Goal: Task Accomplishment & Management: Complete application form

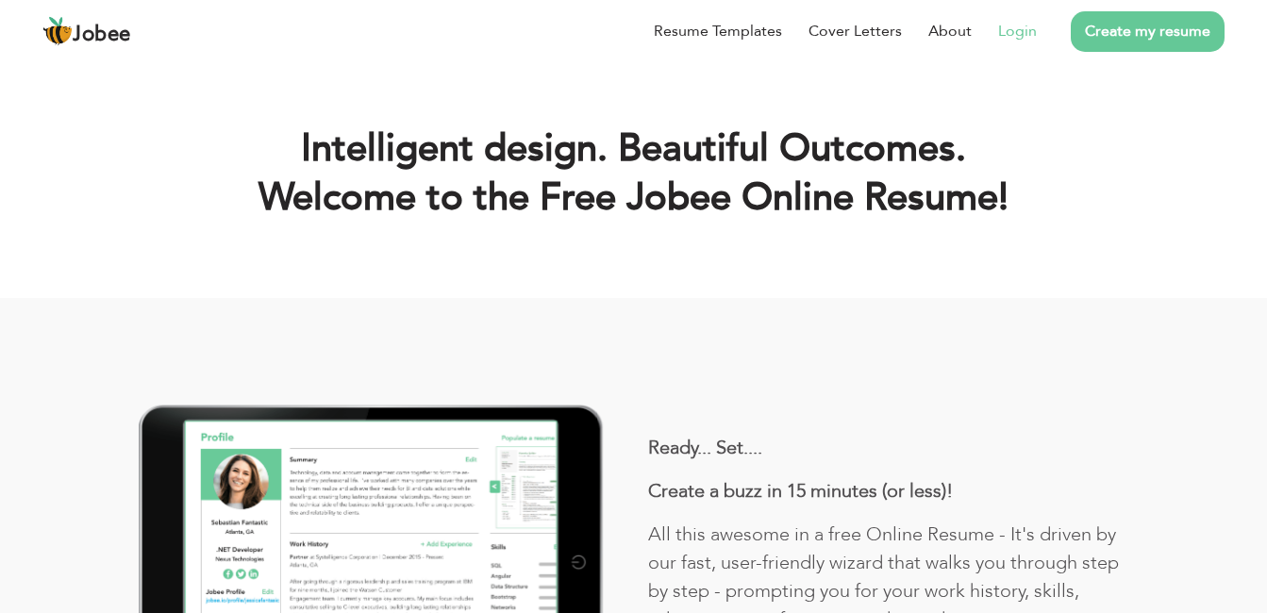
click at [1019, 30] on link "Login" at bounding box center [1017, 31] width 39 height 23
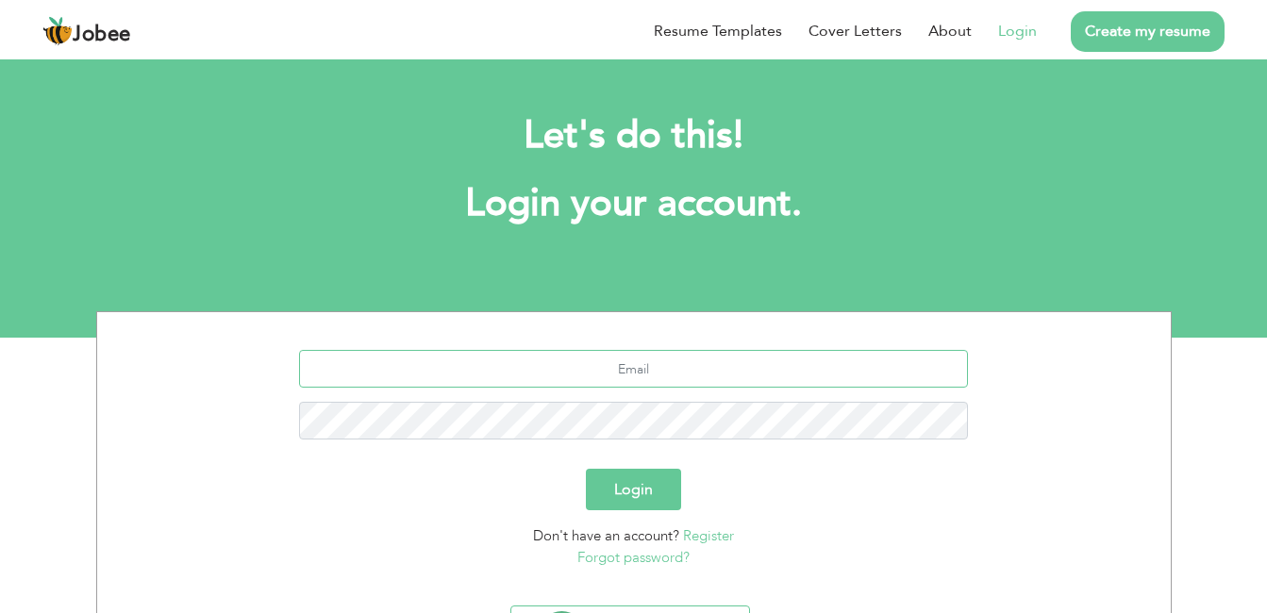
click at [598, 362] on input "text" at bounding box center [633, 369] width 669 height 38
type input "waqasking1@gmail.com"
click at [635, 475] on button "Login" at bounding box center [633, 490] width 95 height 42
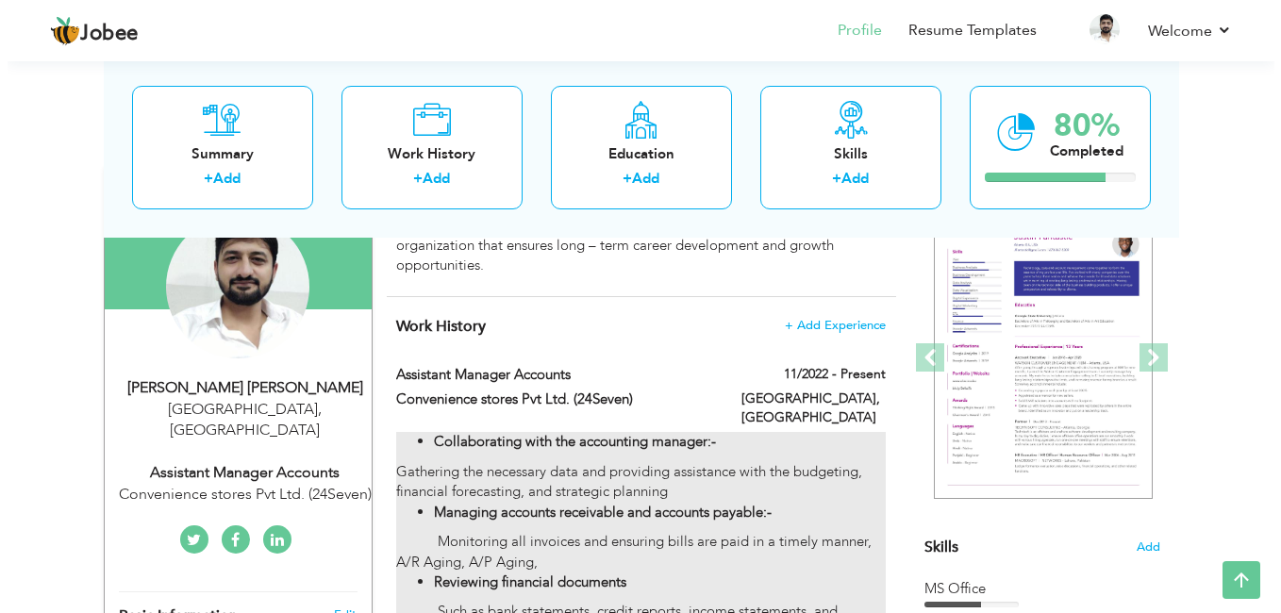
scroll to position [283, 0]
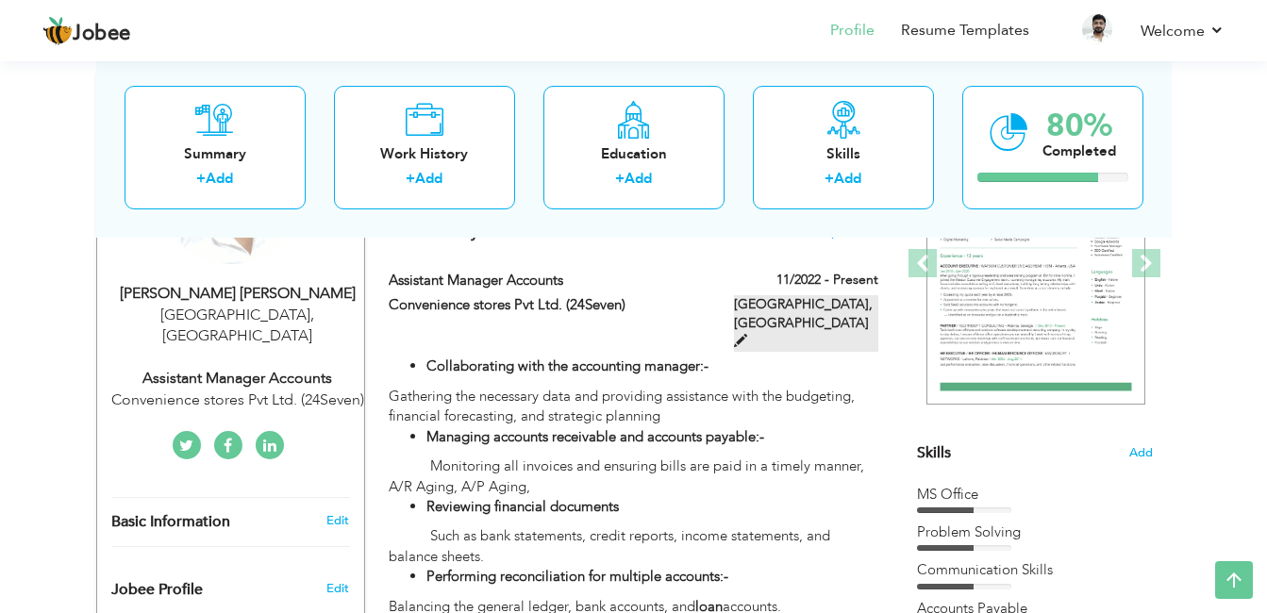
click at [747, 334] on span at bounding box center [740, 340] width 13 height 13
type input "Assistant Manager Accounts"
type input "Convenience stores Pvt Ltd. (24Seven)"
type input "11/2022"
type input "Pakistan"
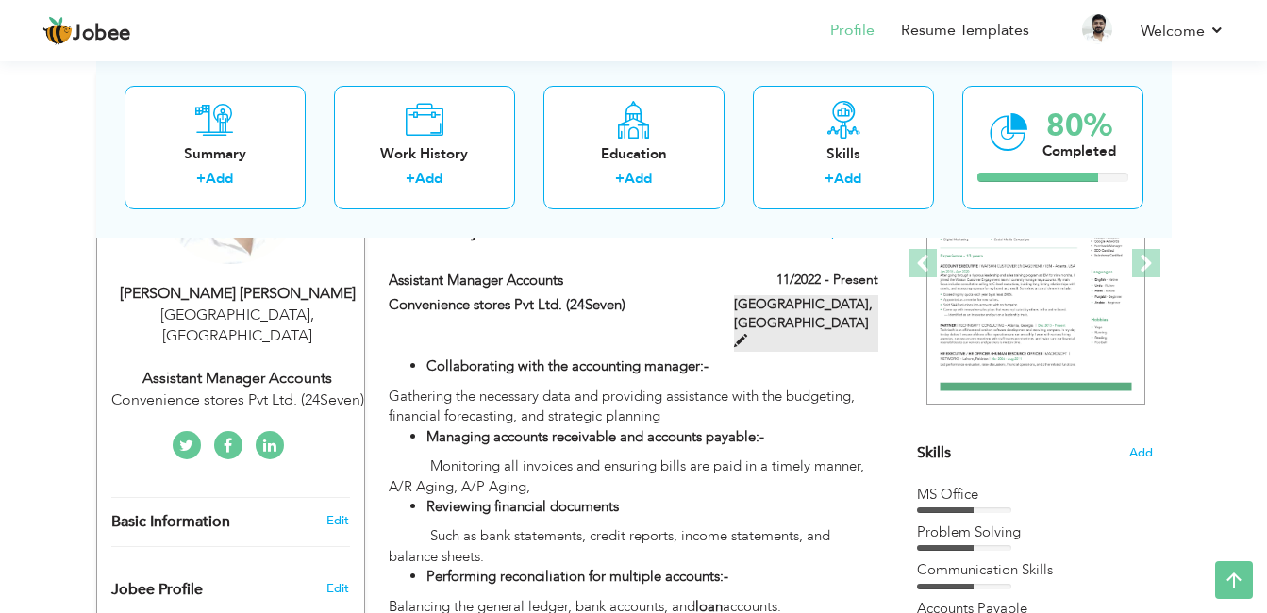
type input "Lahore"
checkbox input "true"
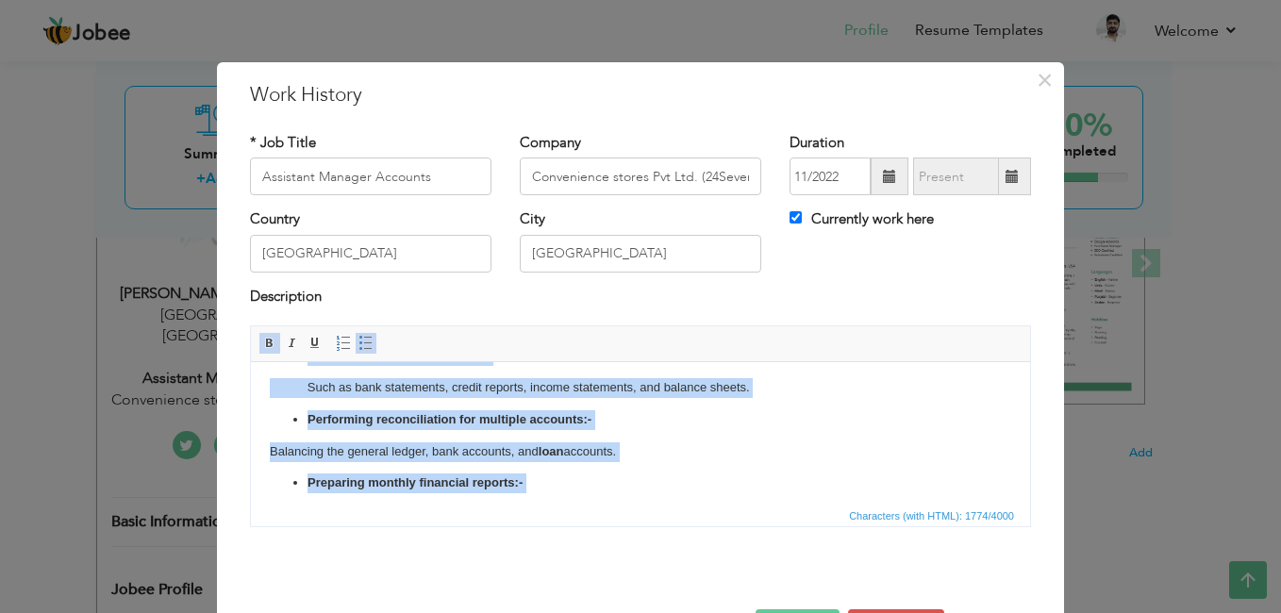
scroll to position [394, 0]
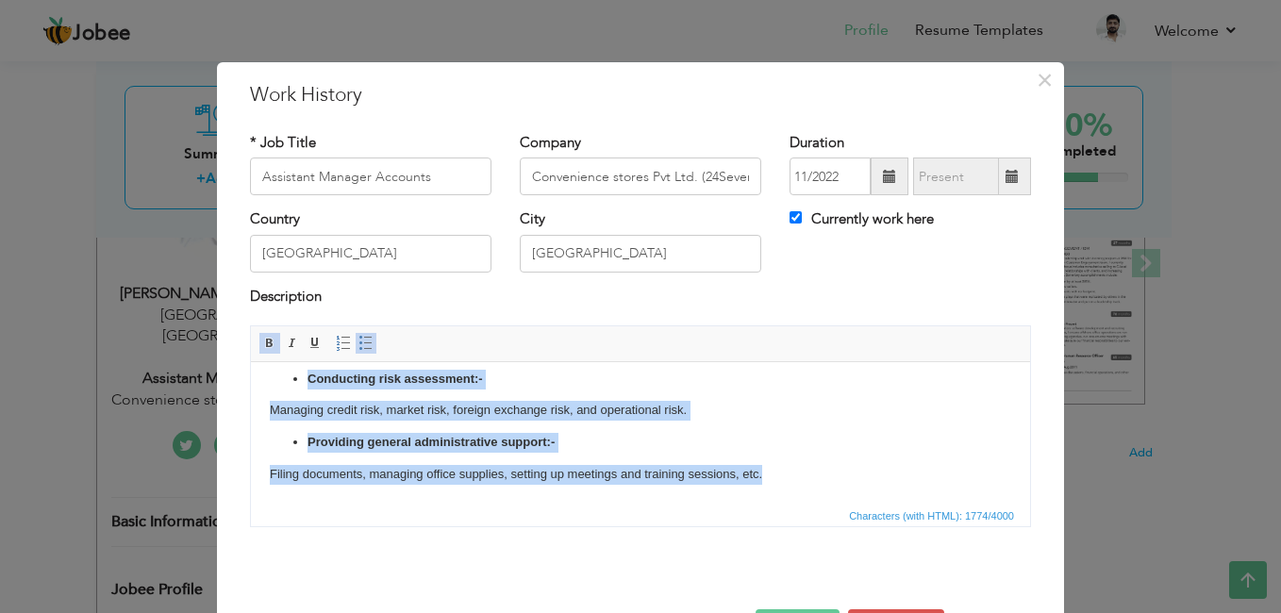
drag, startPoint x: 322, startPoint y: 404, endPoint x: 850, endPoint y: 534, distance: 544.1
click at [850, 504] on html "Collaborating with the accounting manager:- Gathering the necessary data and pr…" at bounding box center [640, 236] width 779 height 536
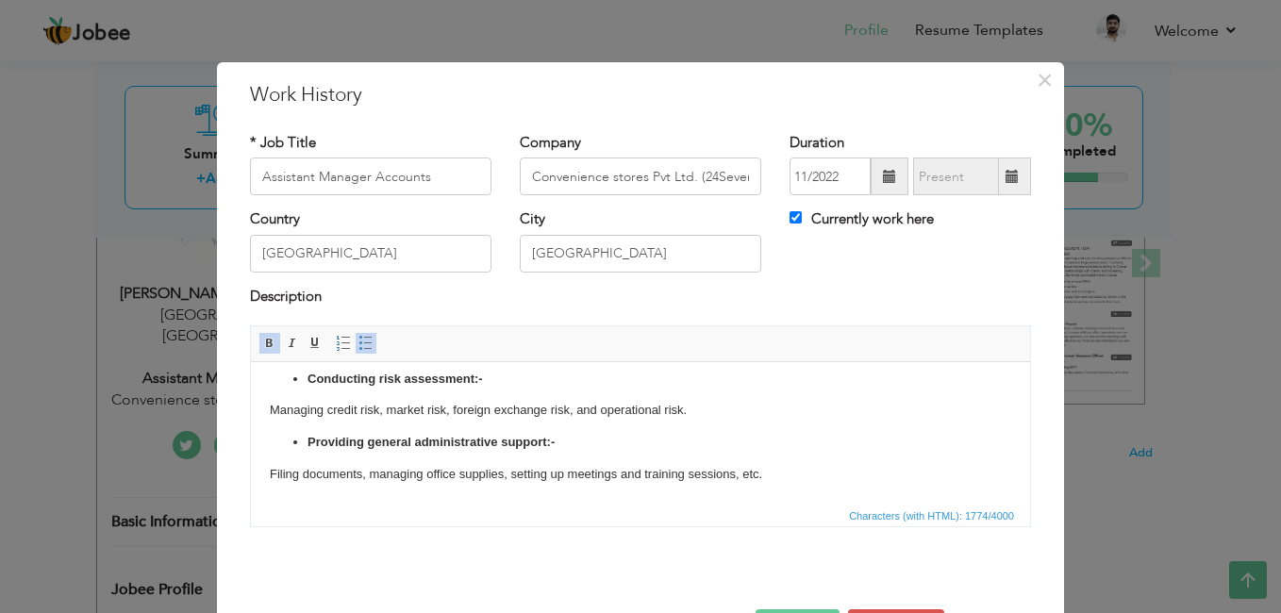
scroll to position [0, 0]
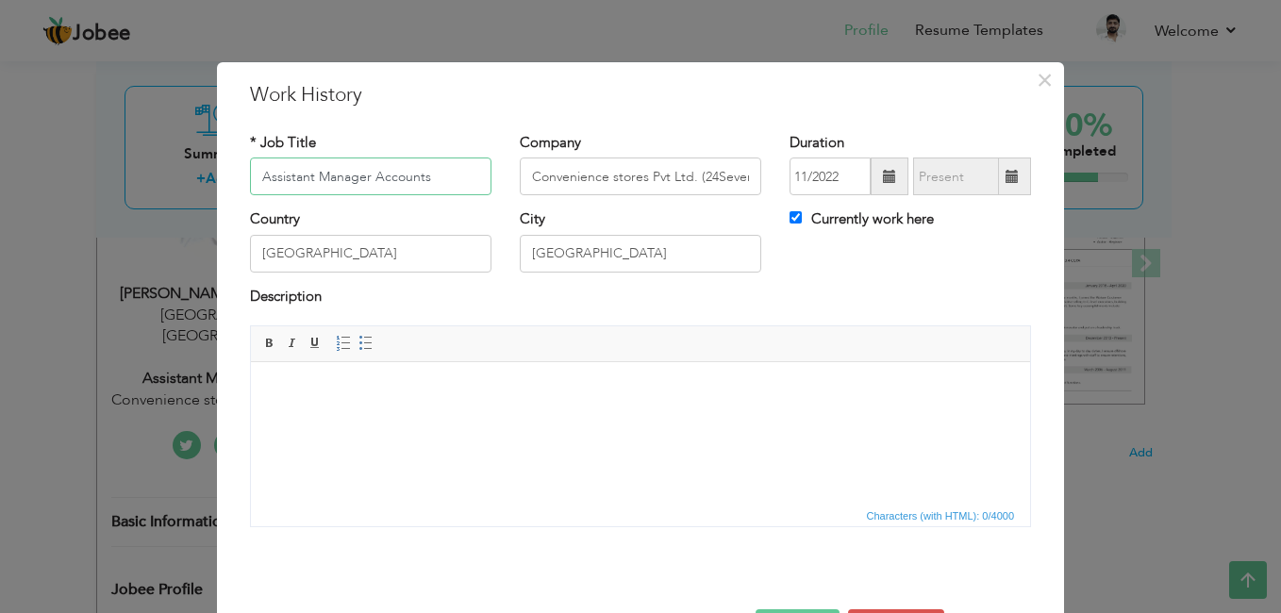
click at [441, 180] on input "Assistant Manager Accounts" at bounding box center [371, 177] width 242 height 38
type input "Assistant Manager Finance"
click at [272, 373] on html at bounding box center [640, 391] width 779 height 58
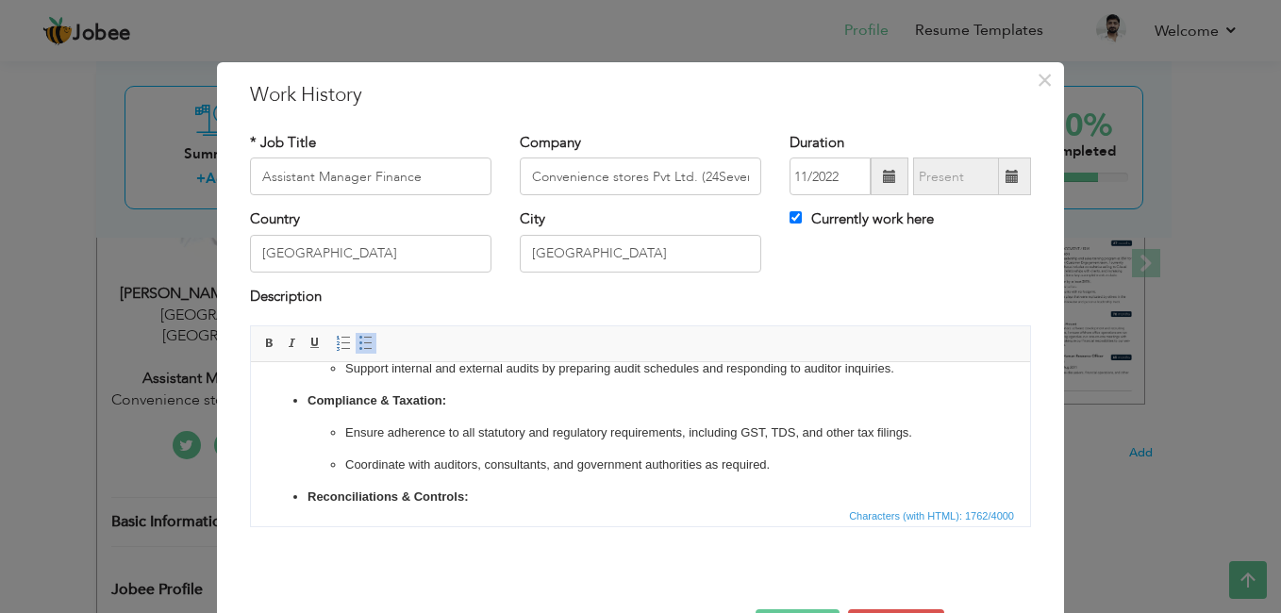
scroll to position [283, 0]
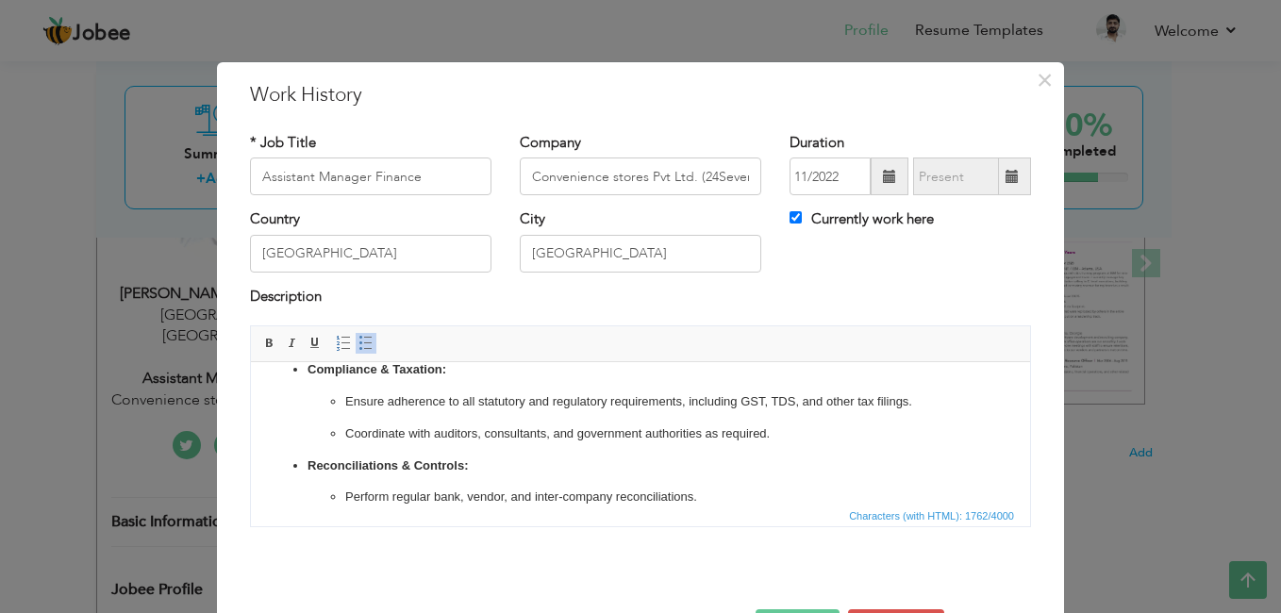
click at [795, 397] on p "Ensure adherence to all statutory and regulatory requirements, including GST, T…" at bounding box center [640, 402] width 591 height 20
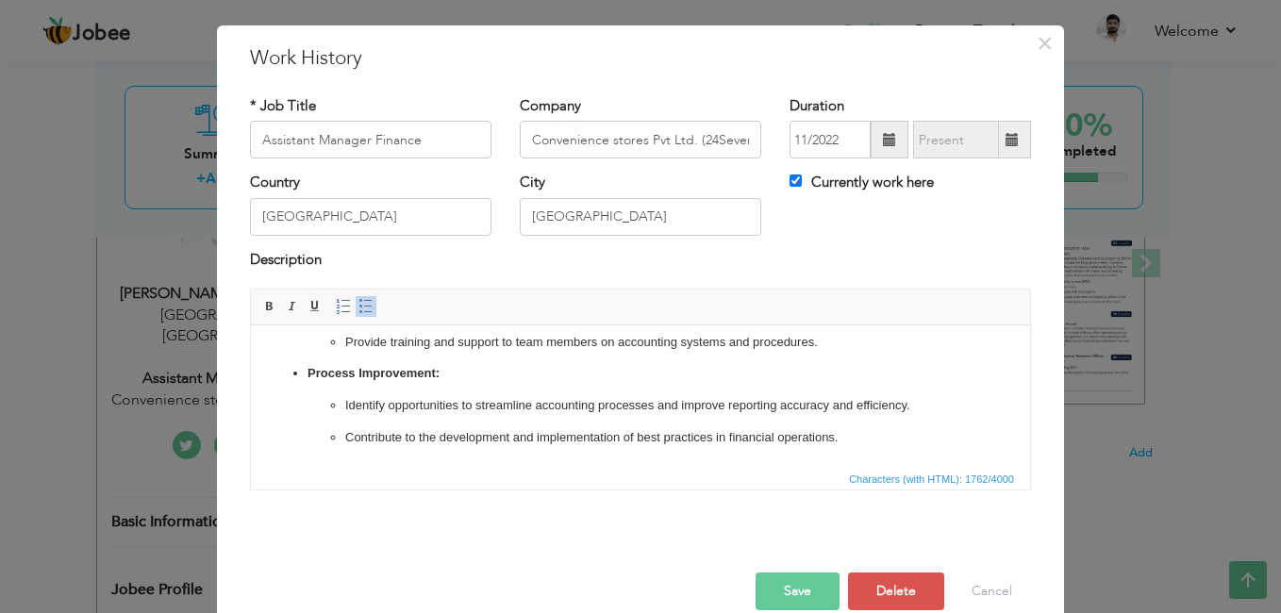
scroll to position [67, 0]
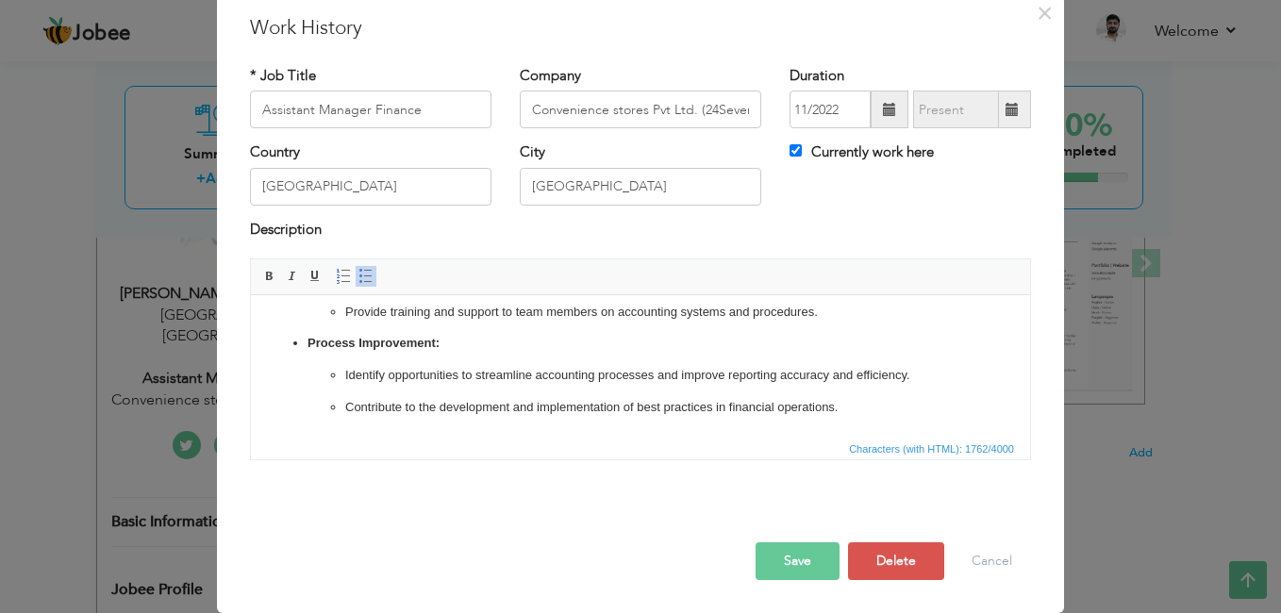
click at [805, 558] on button "Save" at bounding box center [798, 561] width 84 height 38
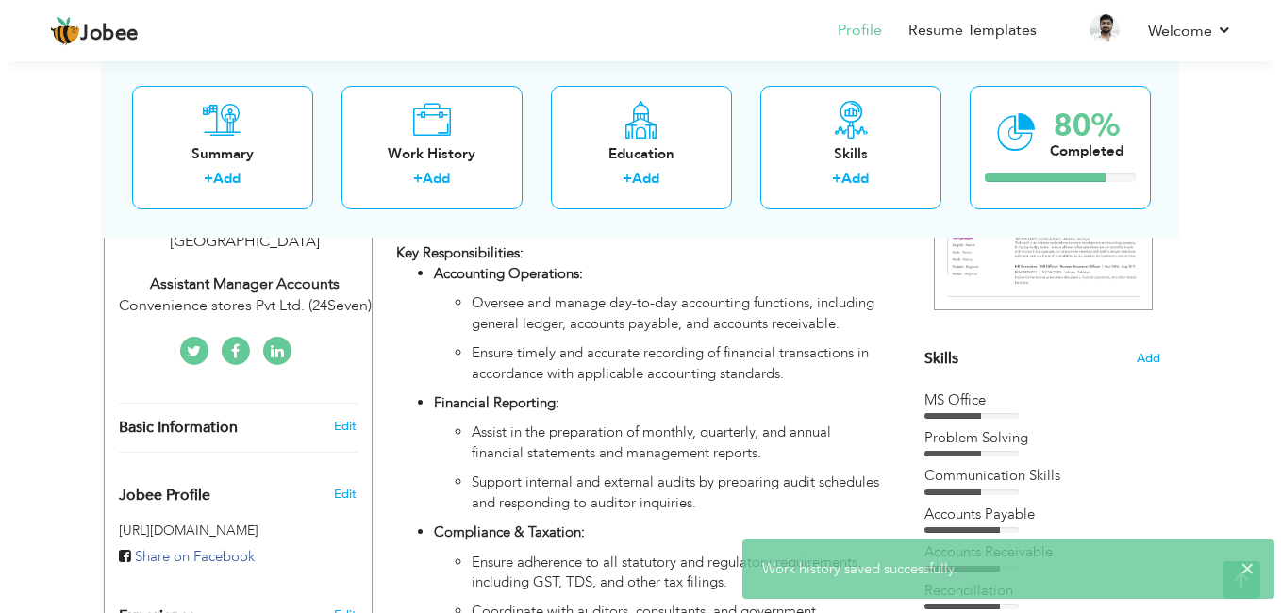
scroll to position [283, 0]
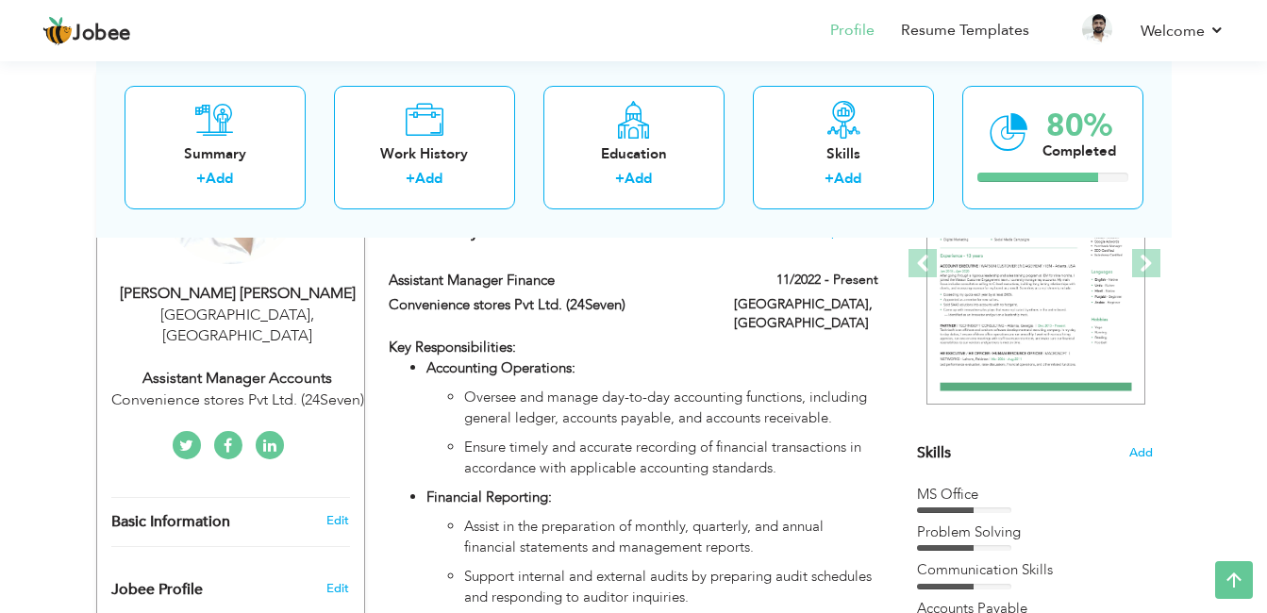
click at [268, 368] on div "Assistant Manager Accounts" at bounding box center [237, 379] width 253 height 22
type input "Rana Muhammad"
type input "Waqas sabir"
type input "03244391320"
select select "number:166"
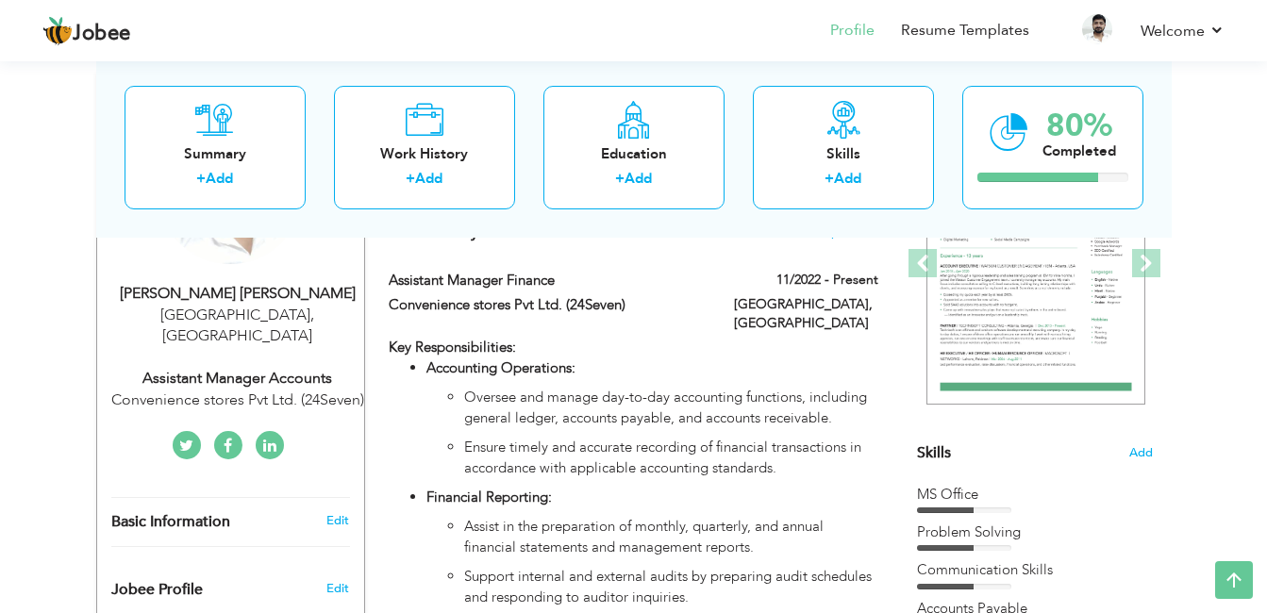
type input "Lahore"
select select "number:10"
type input "Convenience stores Pvt Ltd. (24Seven)"
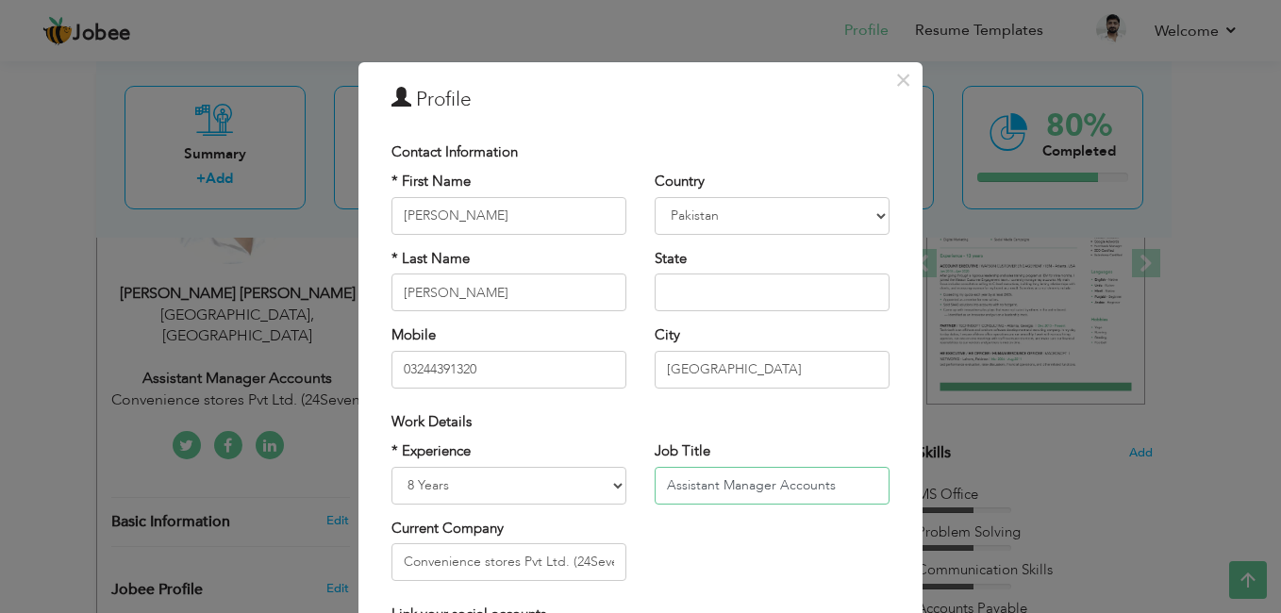
click at [832, 487] on input "Assistant Manager Accounts" at bounding box center [772, 486] width 235 height 38
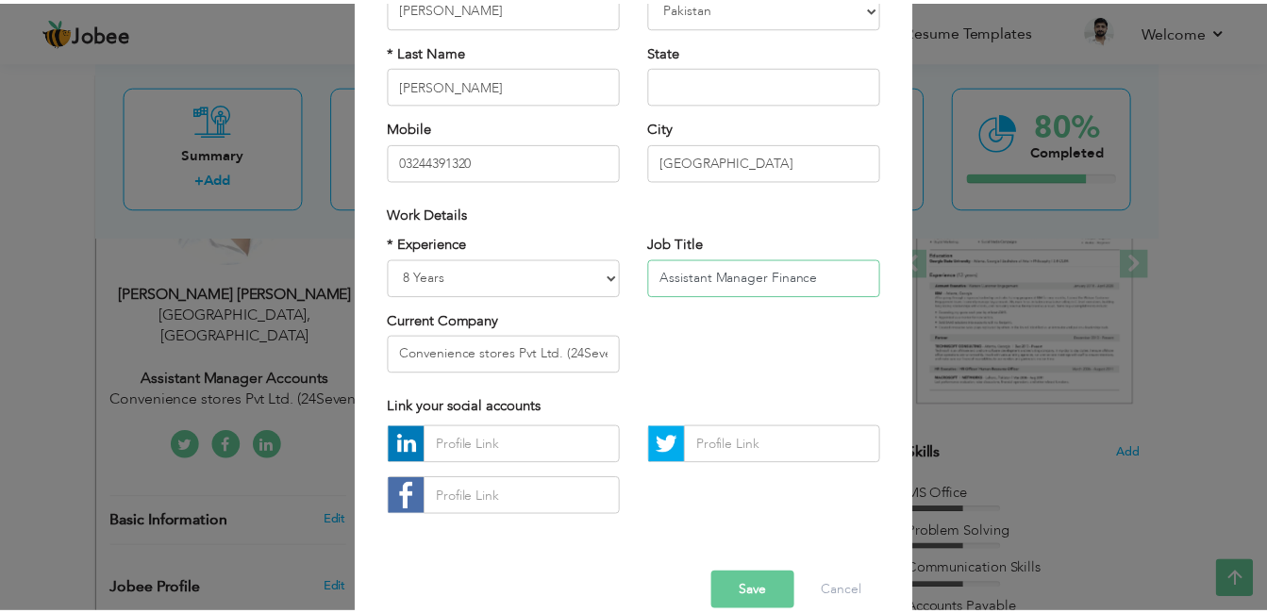
scroll to position [239, 0]
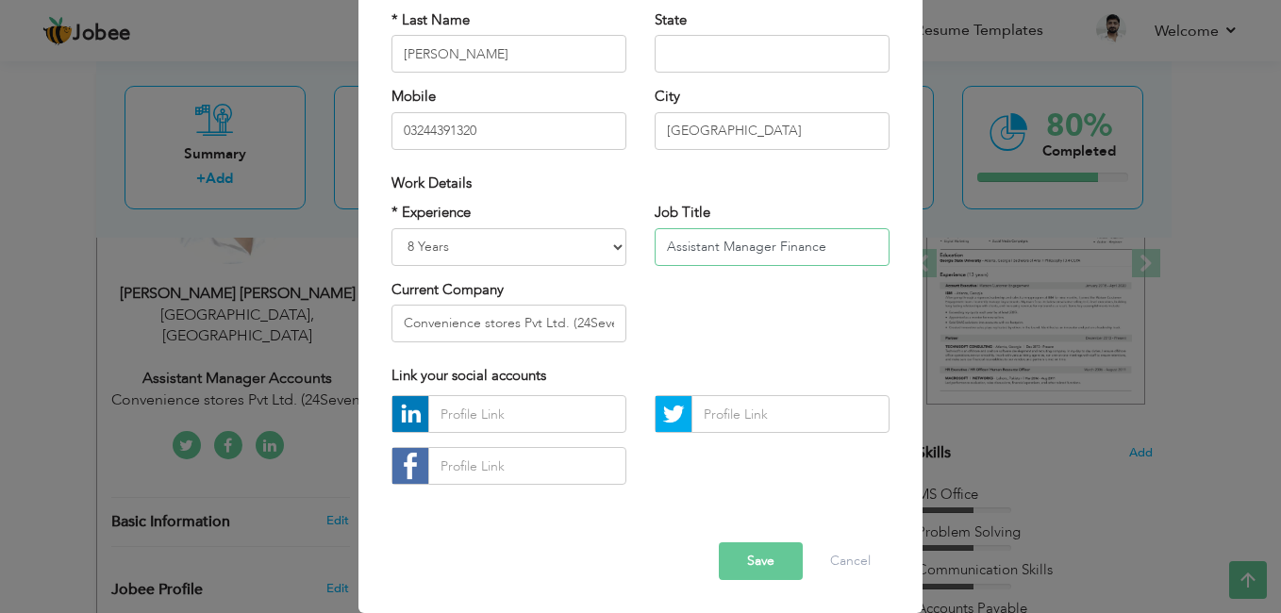
type input "Assistant Manager Finance"
click at [762, 565] on button "Save" at bounding box center [761, 561] width 84 height 38
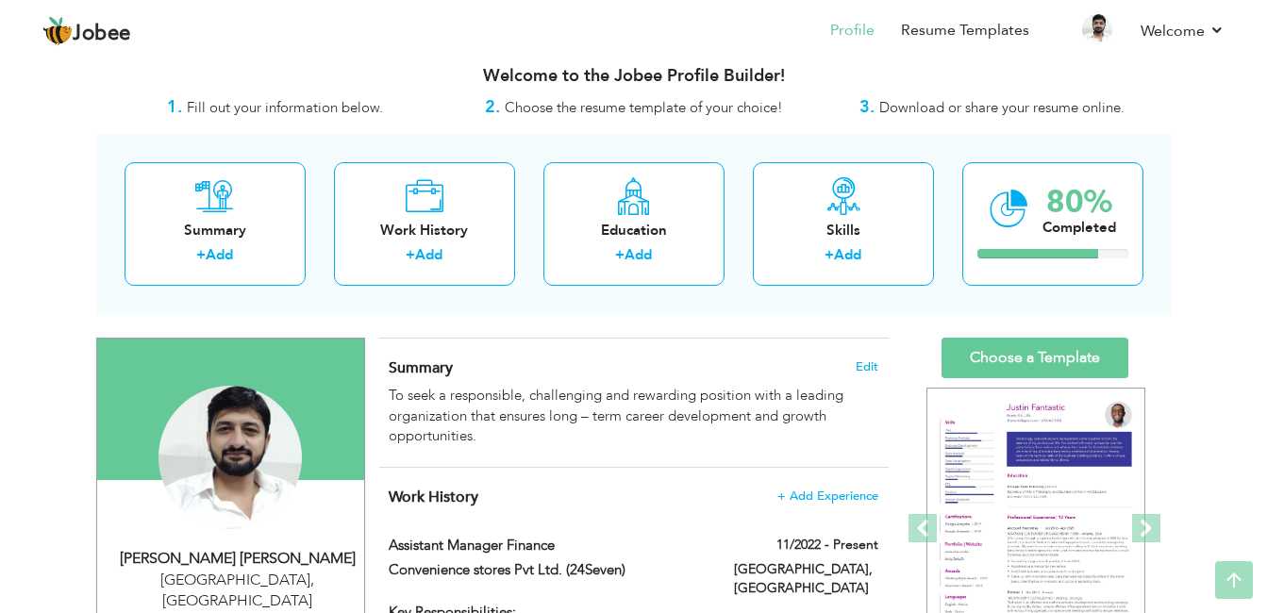
scroll to position [0, 0]
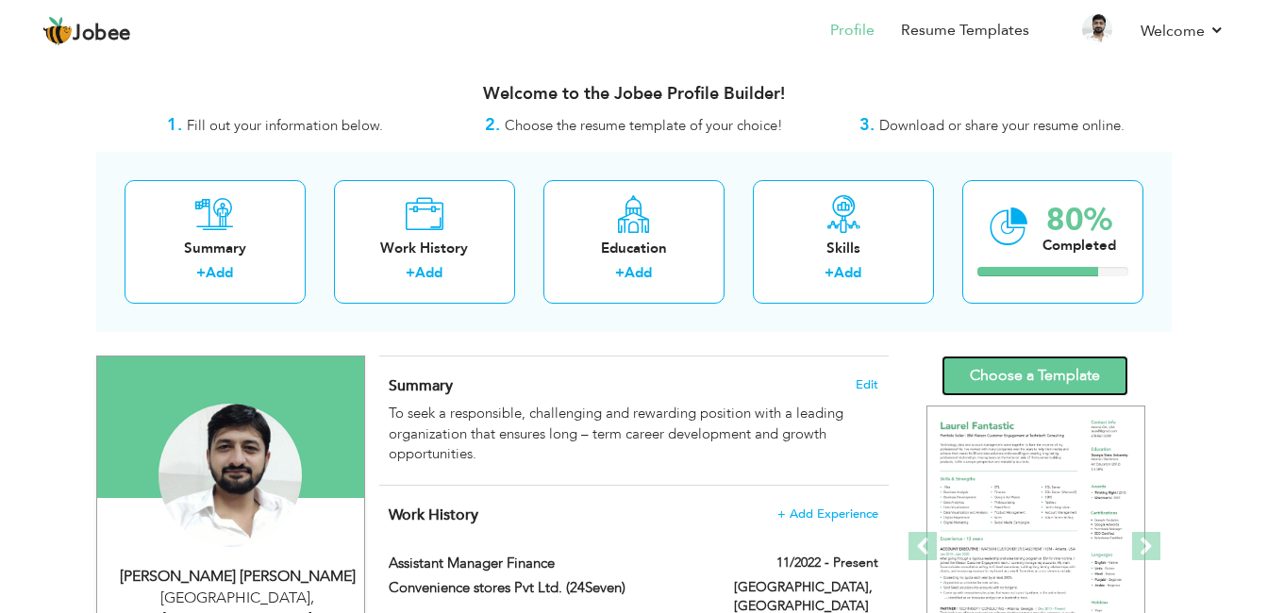
click at [1042, 377] on link "Choose a Template" at bounding box center [1035, 376] width 187 height 41
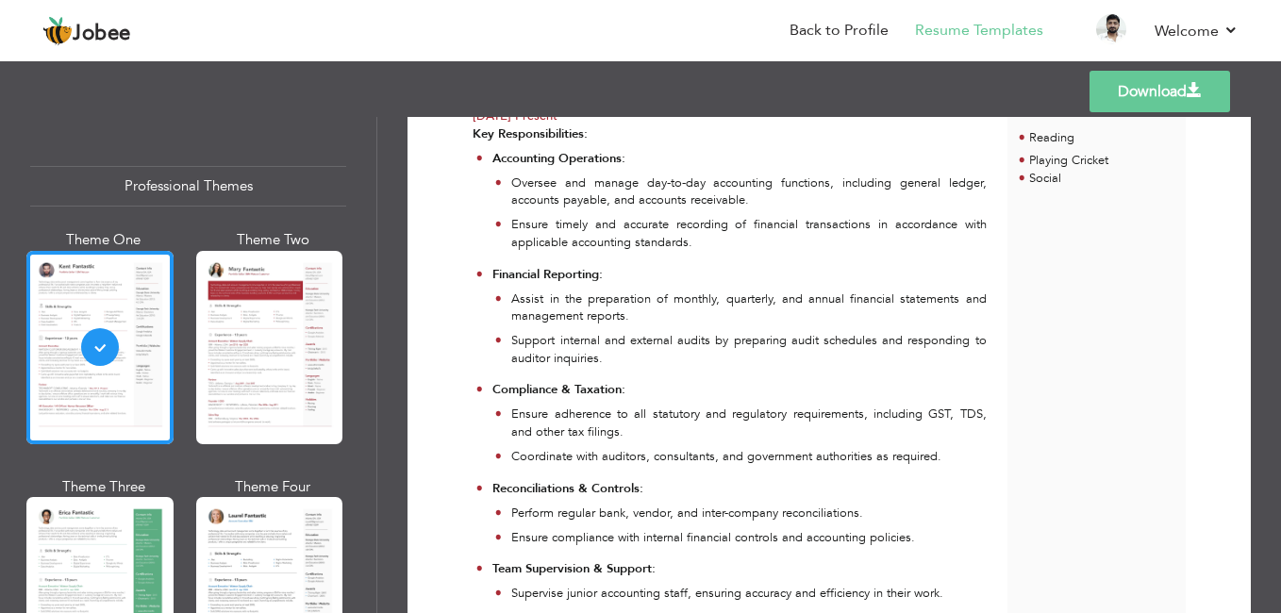
scroll to position [566, 0]
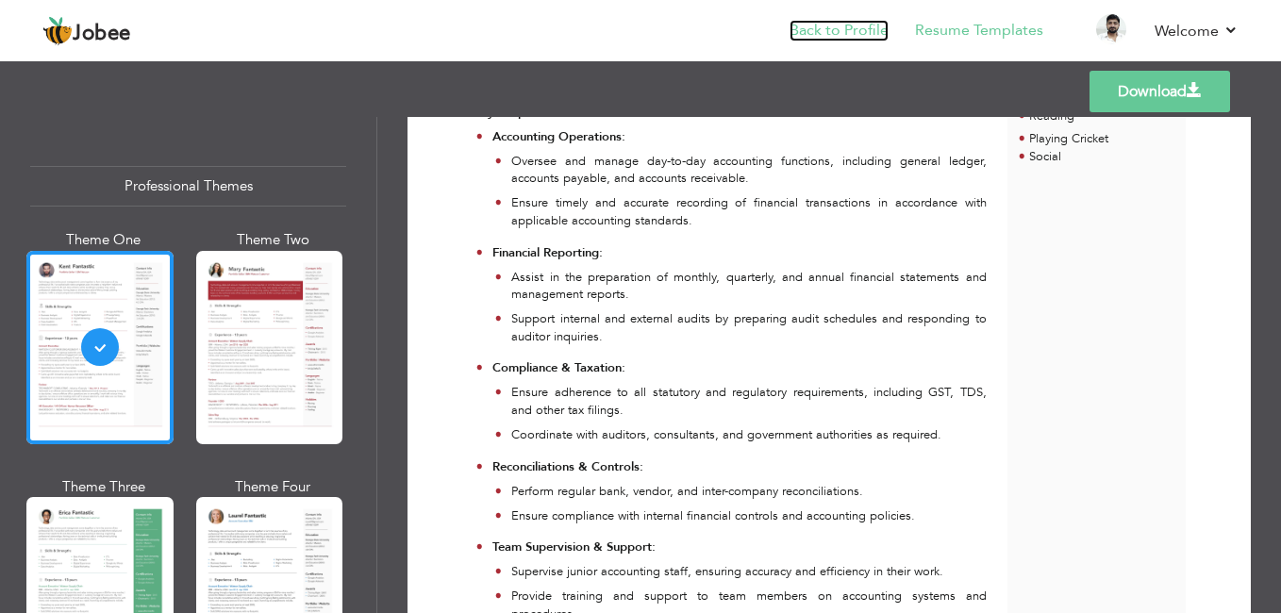
click at [883, 21] on link "Back to Profile" at bounding box center [839, 31] width 99 height 22
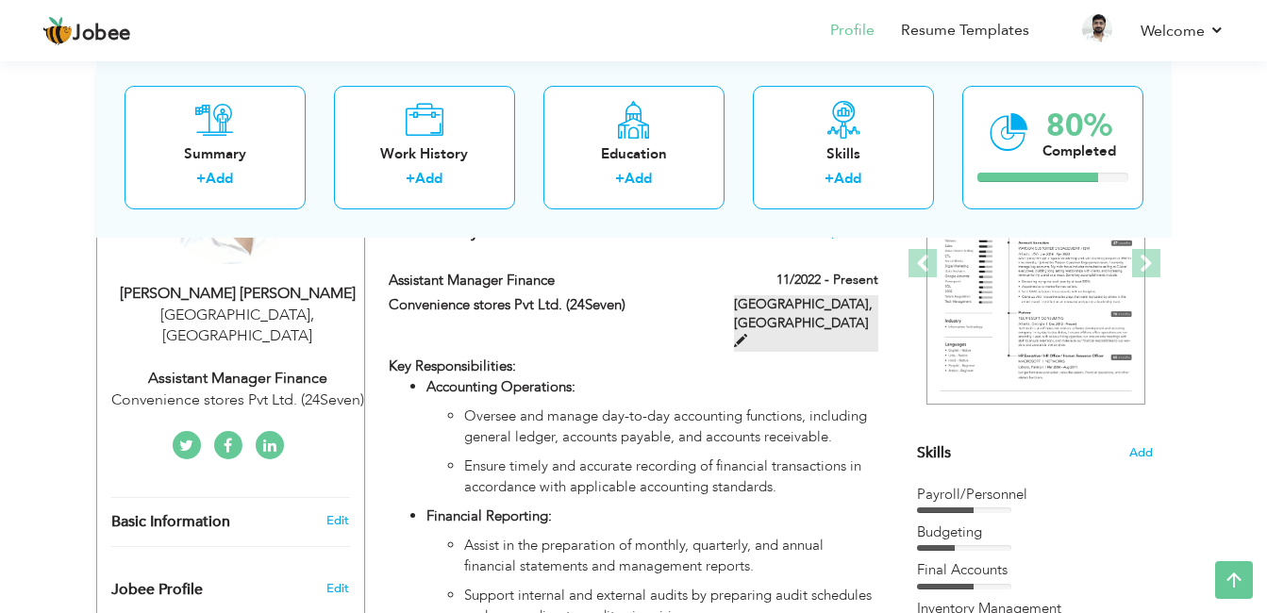
click at [747, 334] on span at bounding box center [740, 340] width 13 height 13
type input "Assistant Manager Finance"
type input "Convenience stores Pvt Ltd. (24Seven)"
type input "11/2022"
type input "Pakistan"
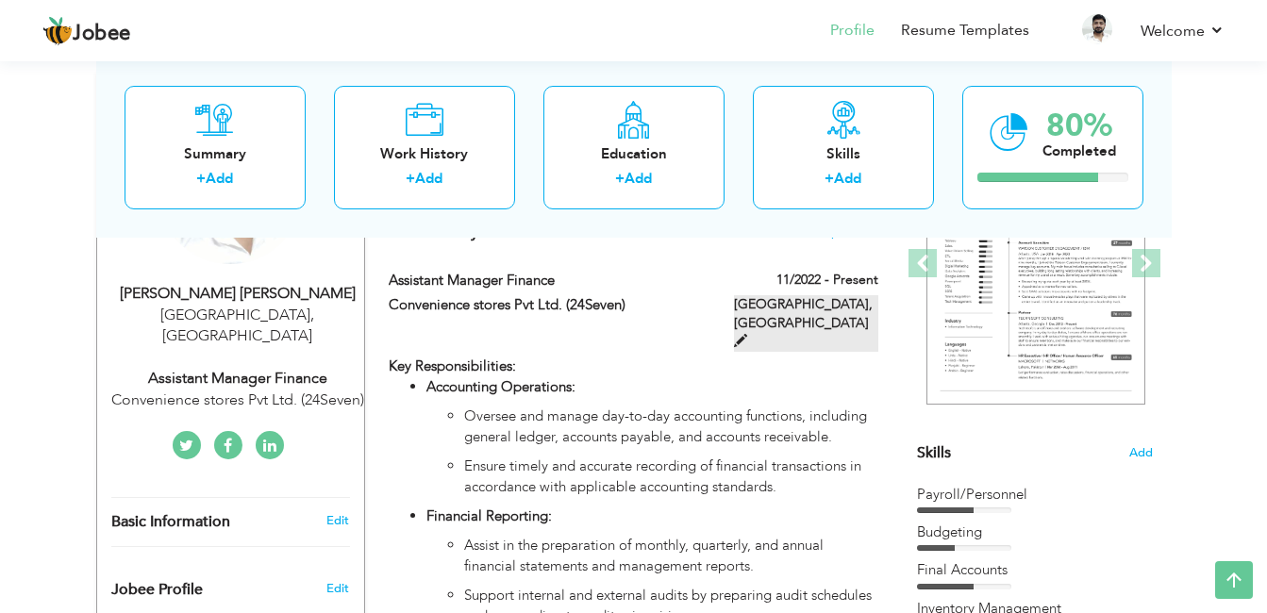
type input "Lahore"
checkbox input "true"
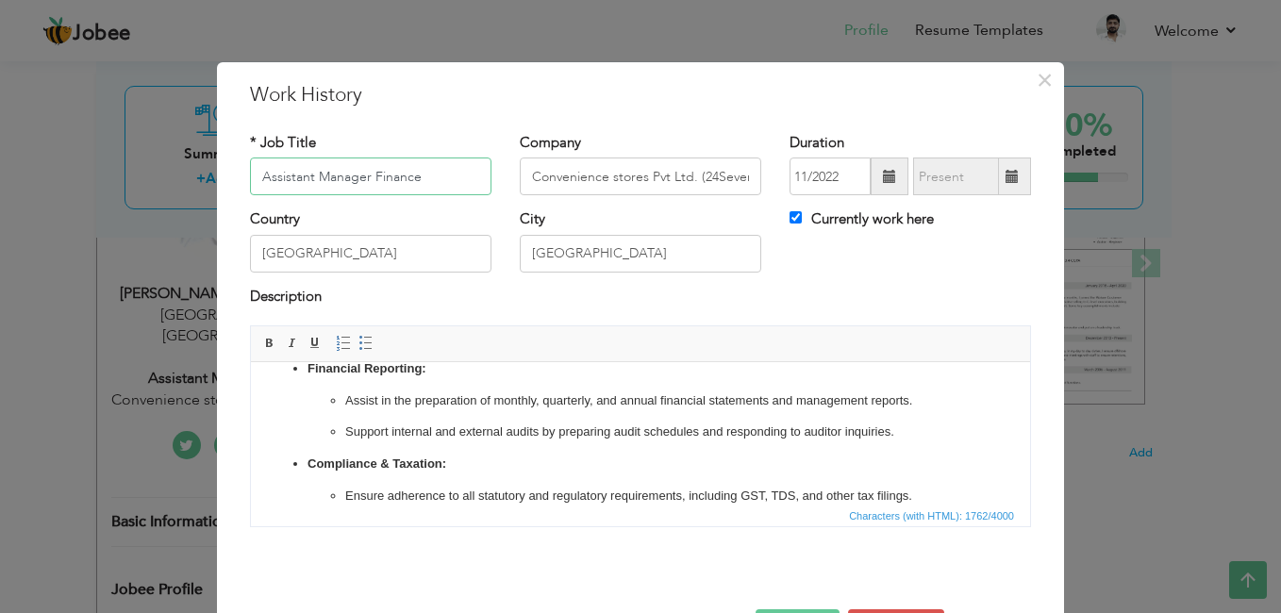
scroll to position [283, 0]
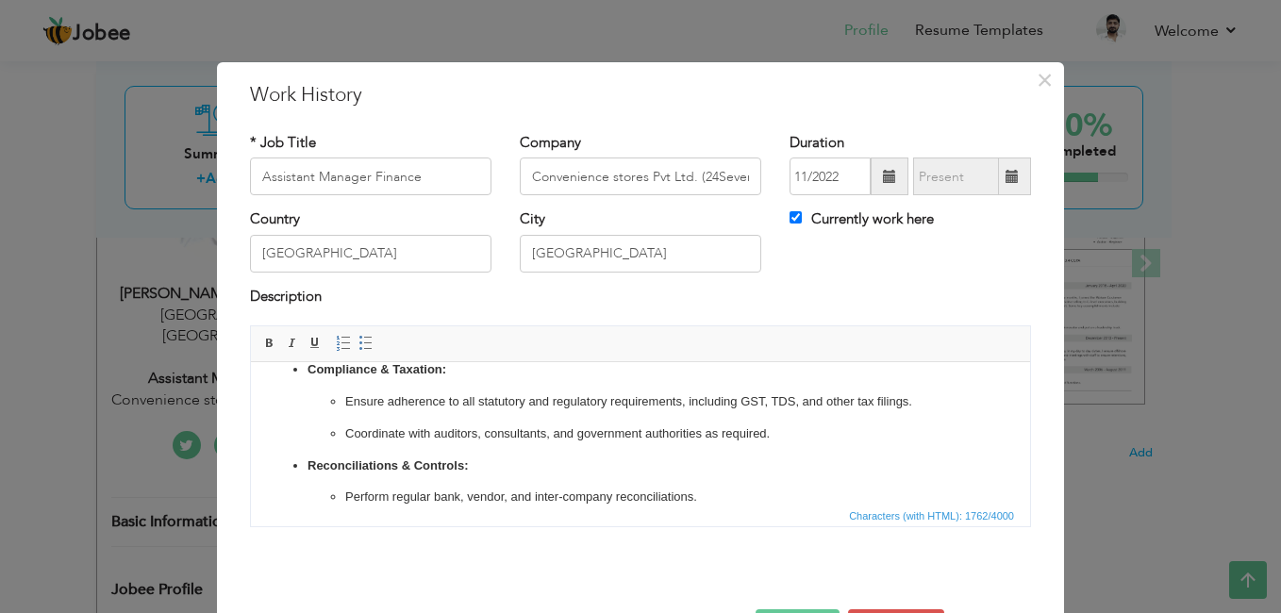
click at [799, 397] on p "Ensure adherence to all statutory and regulatory requirements, including GST, T…" at bounding box center [640, 402] width 591 height 20
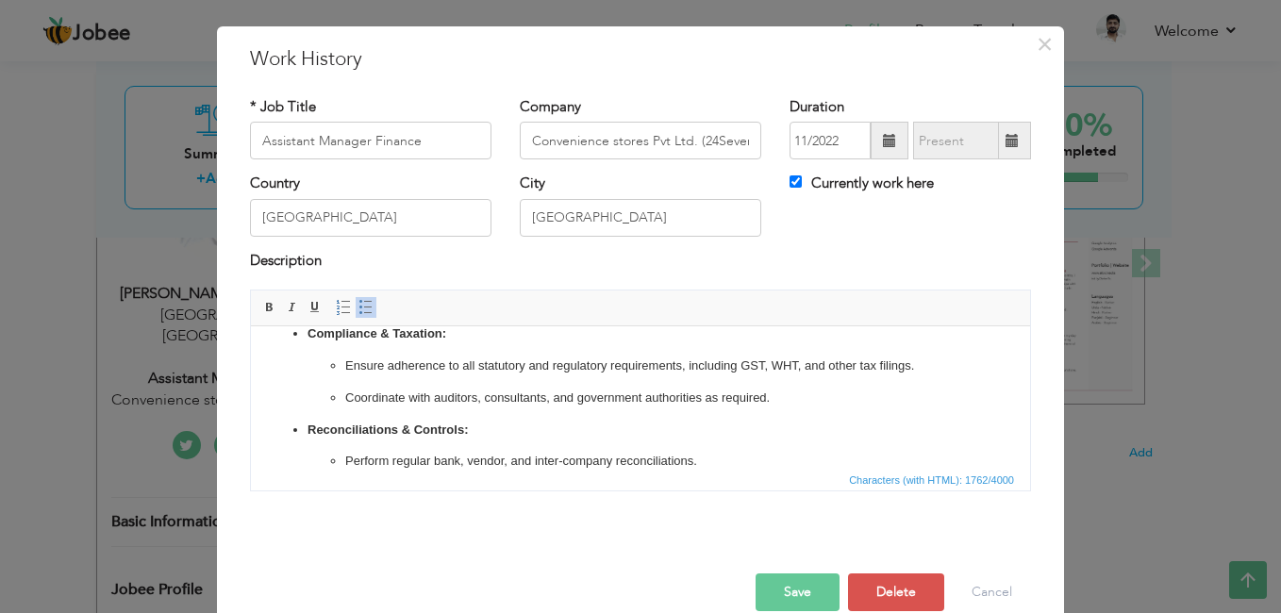
scroll to position [67, 0]
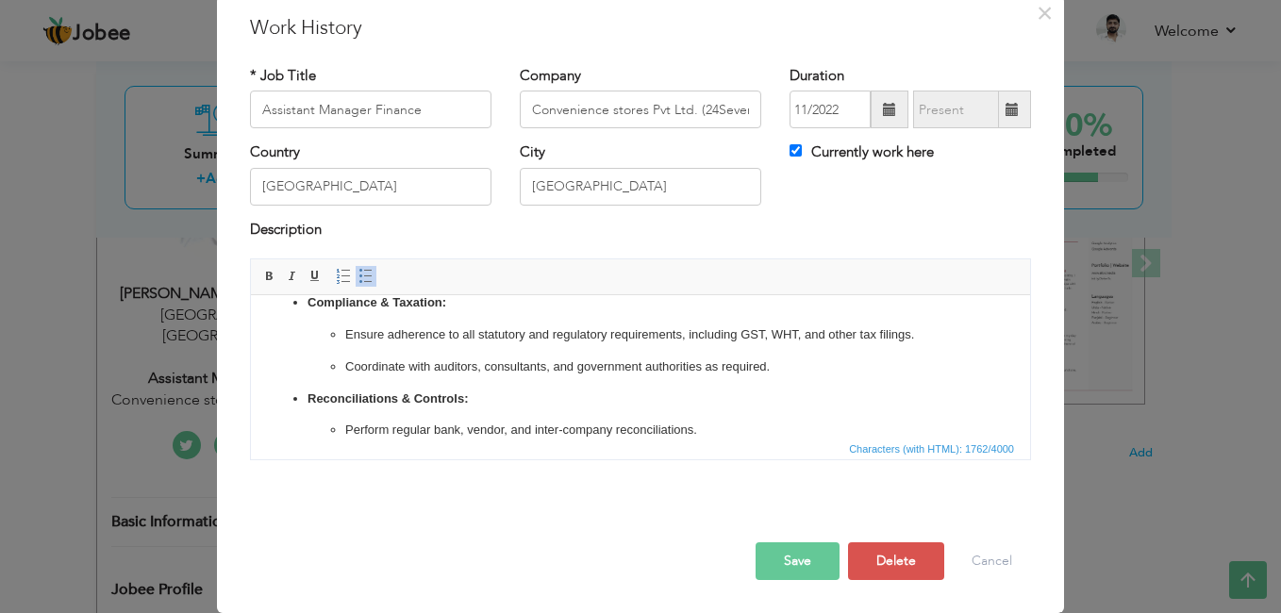
click at [793, 556] on button "Save" at bounding box center [798, 561] width 84 height 38
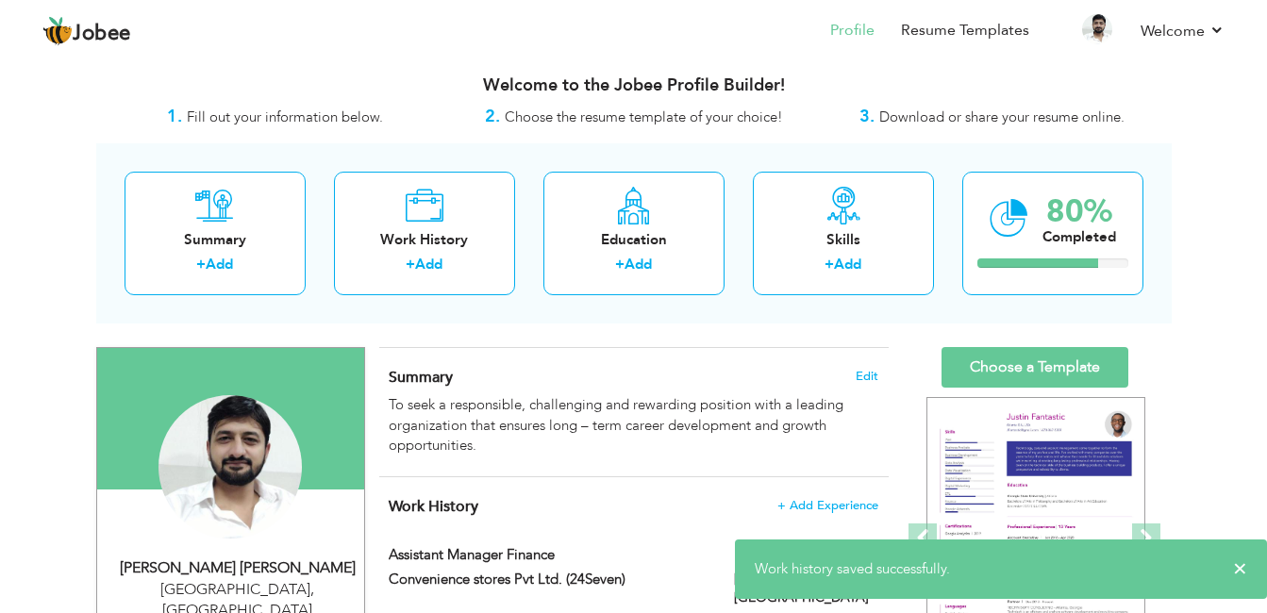
scroll to position [0, 0]
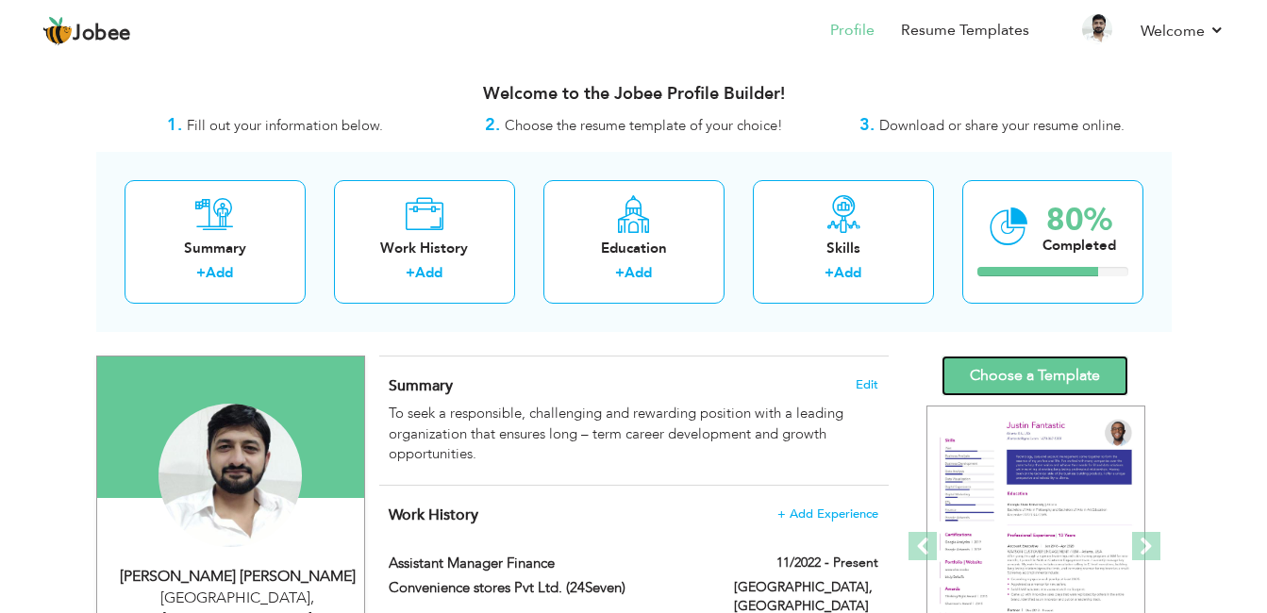
click at [1042, 378] on link "Choose a Template" at bounding box center [1035, 376] width 187 height 41
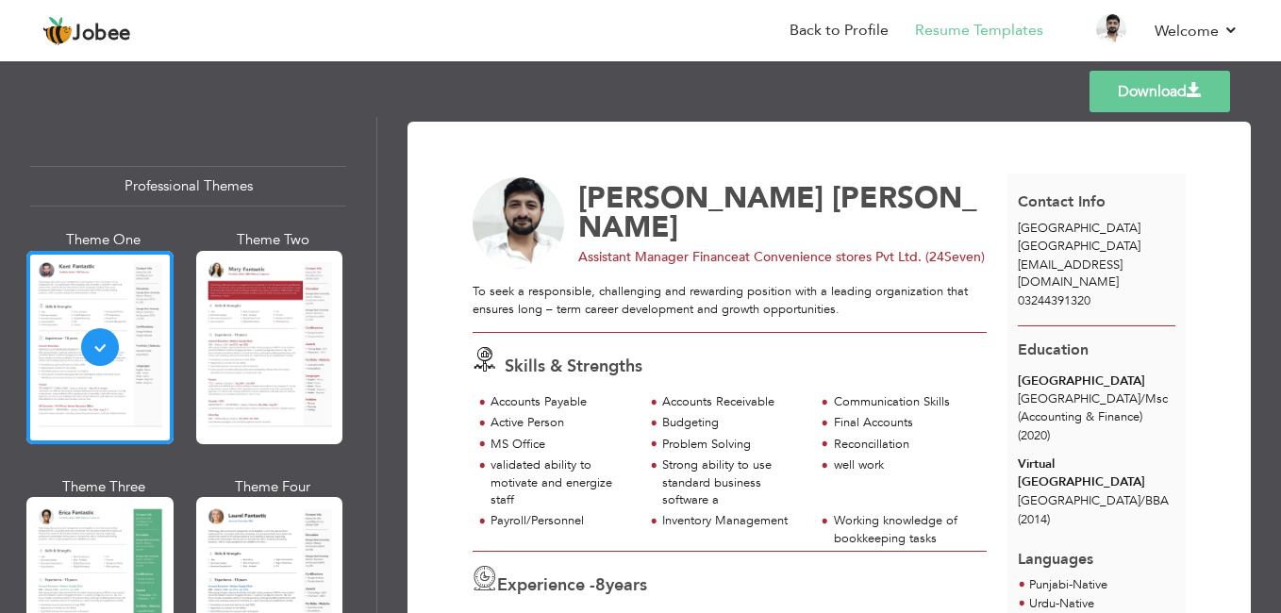
click at [1195, 93] on span at bounding box center [1194, 90] width 15 height 15
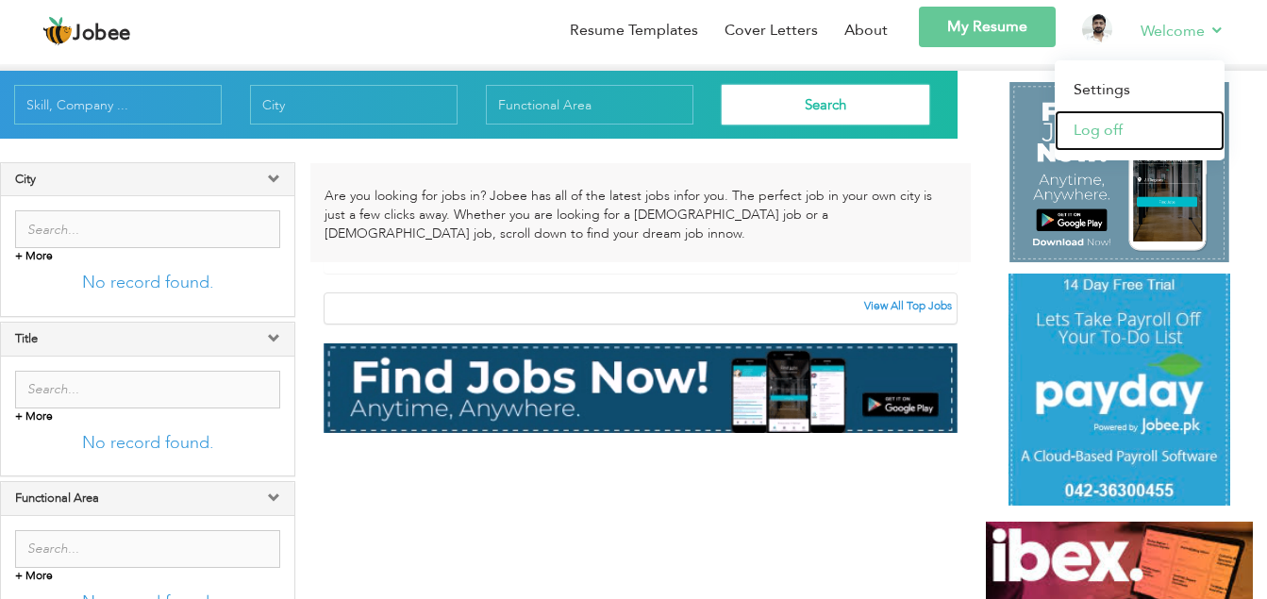
click at [1109, 131] on link "Log off" at bounding box center [1140, 130] width 170 height 41
